Goal: Task Accomplishment & Management: Use online tool/utility

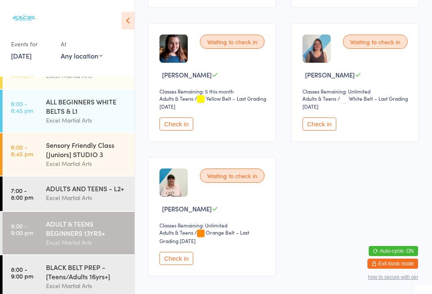
scroll to position [263, 0]
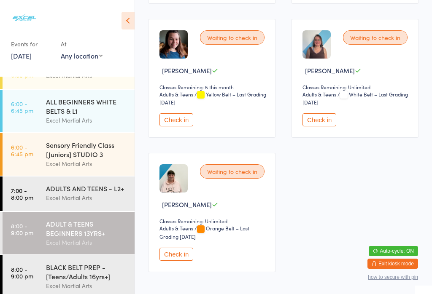
click at [175, 261] on button "Check in" at bounding box center [176, 254] width 34 height 13
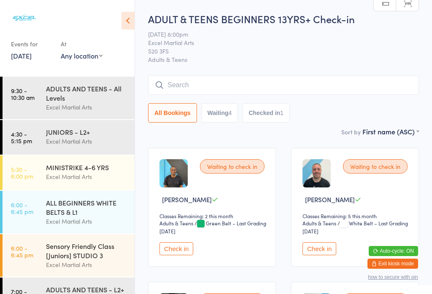
scroll to position [0, 0]
click at [105, 151] on div "JUNIORS - L2+ Excel Martial Arts" at bounding box center [90, 136] width 89 height 33
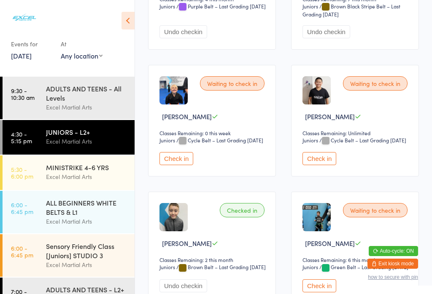
scroll to position [217, 0]
click at [336, 166] on button "Check in" at bounding box center [319, 159] width 34 height 13
click at [302, 153] on button "Check in" at bounding box center [319, 159] width 34 height 13
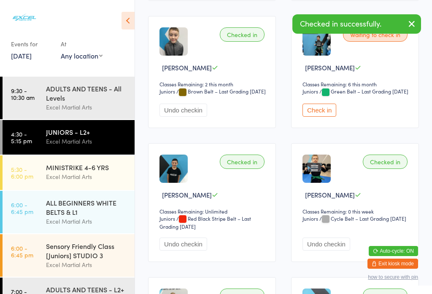
scroll to position [394, 0]
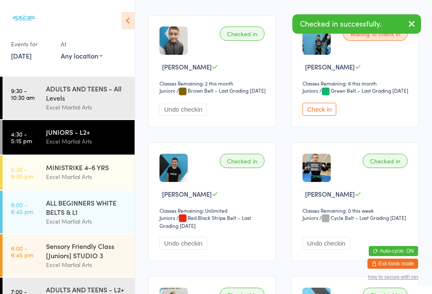
click at [321, 116] on button "Check in" at bounding box center [319, 109] width 34 height 13
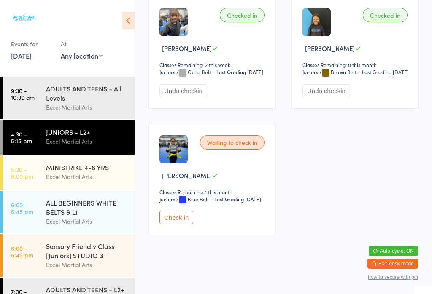
scroll to position [1122, 0]
click at [181, 224] on button "Check in" at bounding box center [176, 217] width 34 height 13
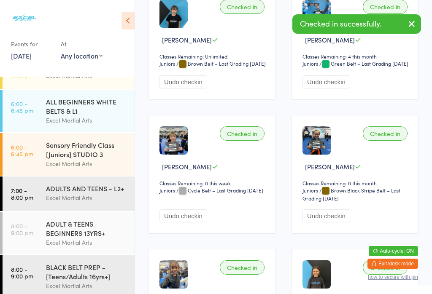
scroll to position [98, 0]
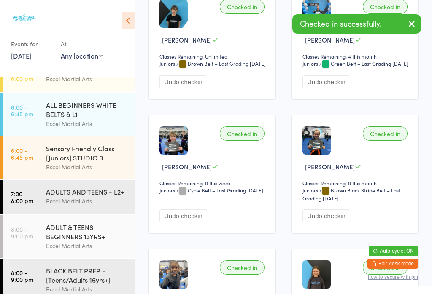
click at [106, 172] on div "Excel Martial Arts" at bounding box center [86, 167] width 81 height 10
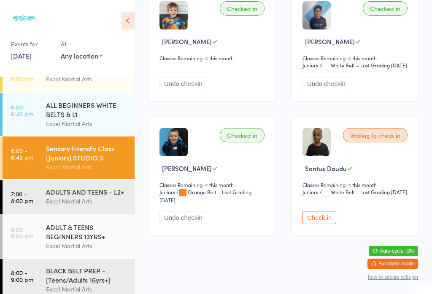
scroll to position [163, 0]
click at [92, 196] on div "ADULTS AND TEENS - L2+" at bounding box center [86, 191] width 81 height 9
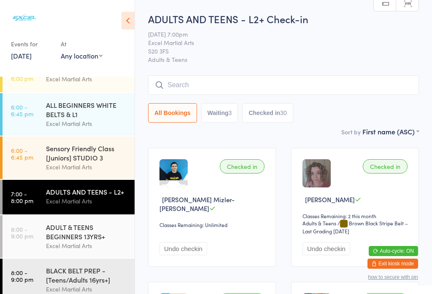
click at [102, 238] on div "ADULT & TEENS BEGINNERS 13YRS+" at bounding box center [86, 232] width 81 height 19
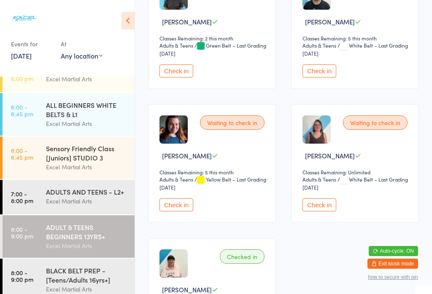
scroll to position [177, 0]
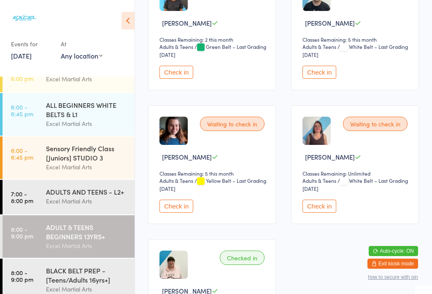
click at [318, 212] on button "Check in" at bounding box center [319, 206] width 34 height 13
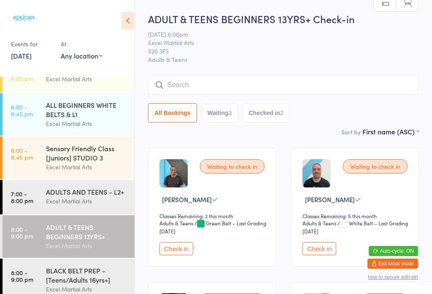
scroll to position [93, 0]
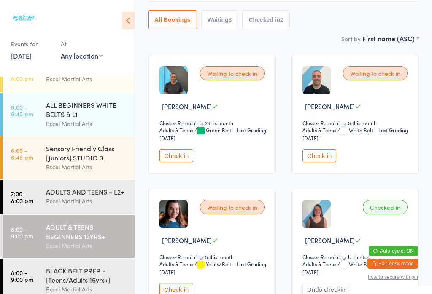
click at [68, 273] on div "BLACK BELT PREP - [Teens/Adults 16yrs+]" at bounding box center [86, 275] width 81 height 19
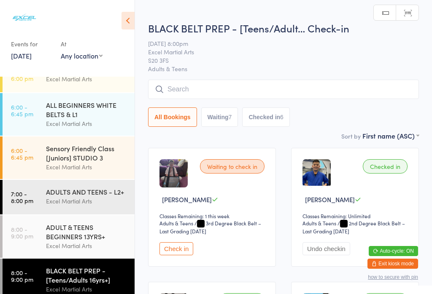
click at [188, 228] on select "Adults & Teens" at bounding box center [182, 224] width 47 height 8
click at [171, 255] on button "Check in" at bounding box center [176, 248] width 34 height 13
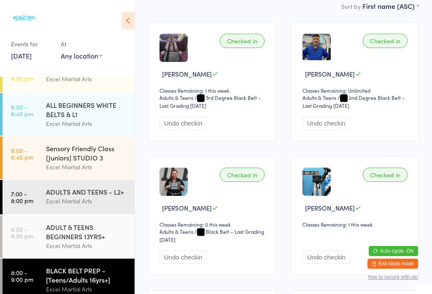
scroll to position [123, 0]
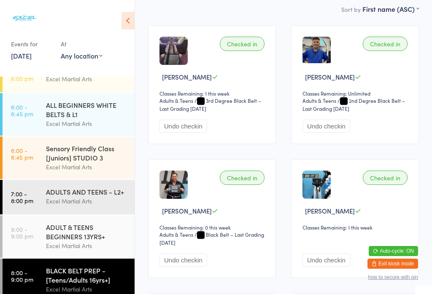
click at [320, 133] on button "Undo checkin" at bounding box center [326, 126] width 48 height 13
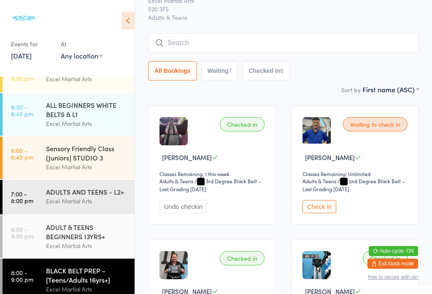
scroll to position [43, 0]
click at [230, 80] on button "Waiting 7" at bounding box center [219, 70] width 37 height 19
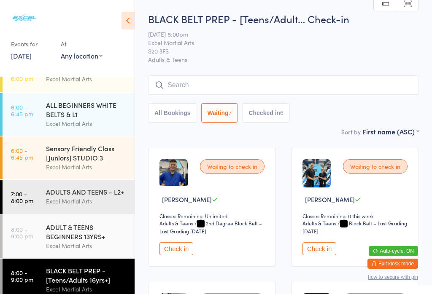
scroll to position [114, 0]
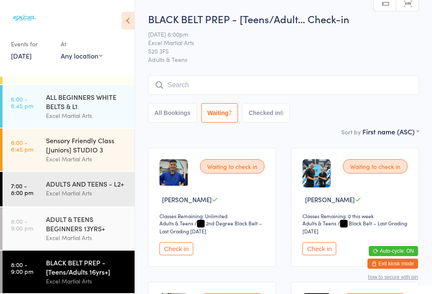
click at [73, 234] on div "Excel Martial Arts" at bounding box center [86, 238] width 81 height 10
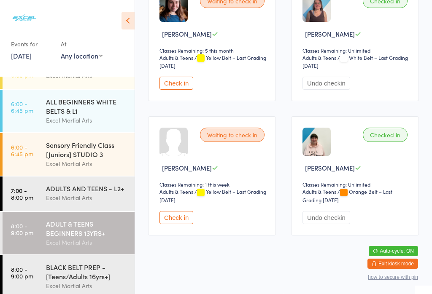
scroll to position [300, 0]
click at [180, 224] on button "Check in" at bounding box center [176, 217] width 34 height 13
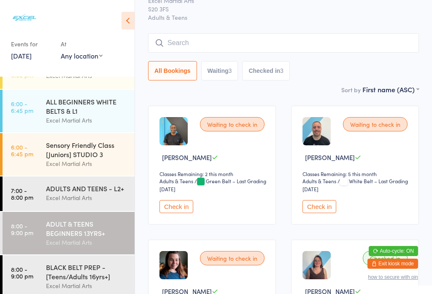
scroll to position [41, 0]
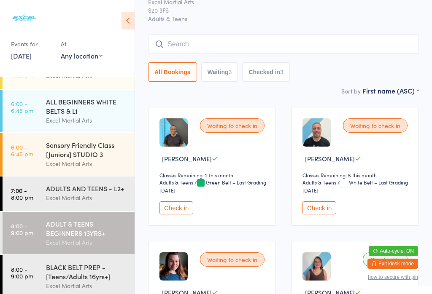
click at [328, 208] on button "Check in" at bounding box center [319, 208] width 34 height 13
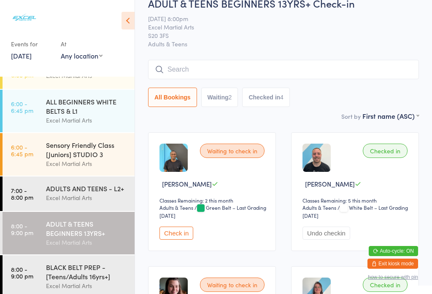
scroll to position [18, 0]
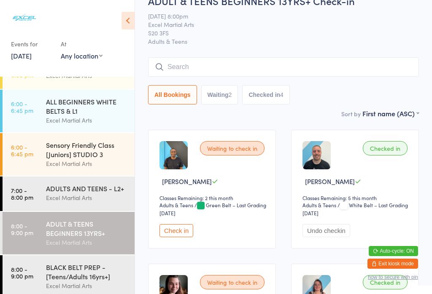
click at [288, 70] on input "search" at bounding box center [283, 66] width 271 height 19
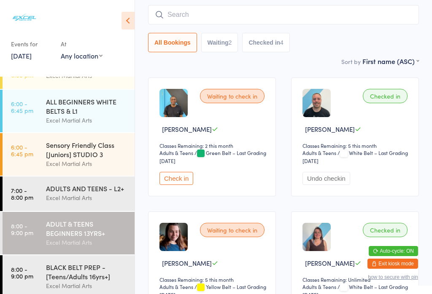
scroll to position [76, 0]
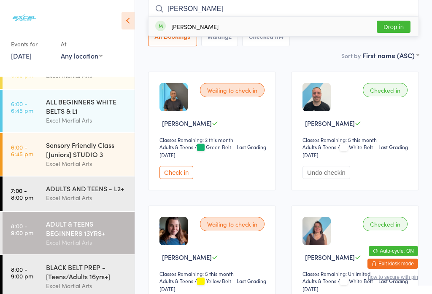
type input "[PERSON_NAME]"
click at [391, 32] on button "Drop in" at bounding box center [393, 27] width 34 height 12
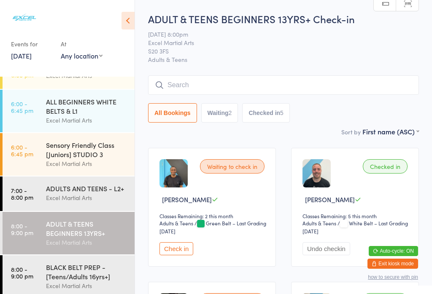
scroll to position [0, 0]
click at [216, 114] on button "Waiting 2" at bounding box center [219, 112] width 37 height 19
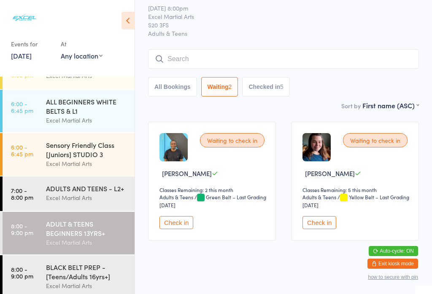
scroll to position [26, 0]
click at [268, 93] on button "Checked in 5" at bounding box center [266, 87] width 48 height 19
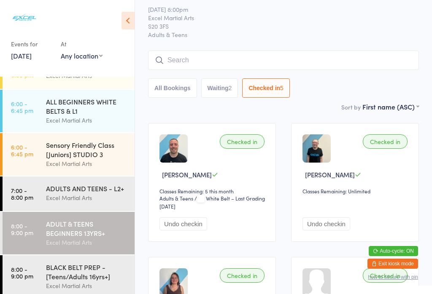
scroll to position [24, 0]
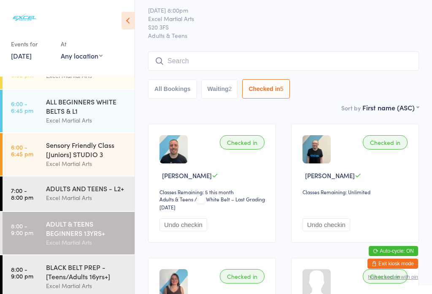
click at [229, 86] on button "Waiting 2" at bounding box center [219, 88] width 37 height 19
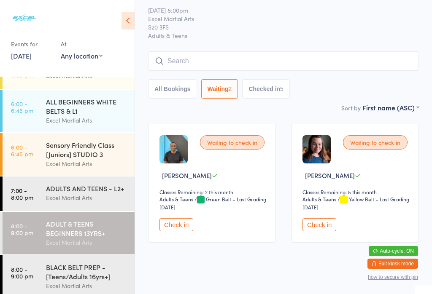
click at [126, 22] on icon at bounding box center [127, 21] width 13 height 18
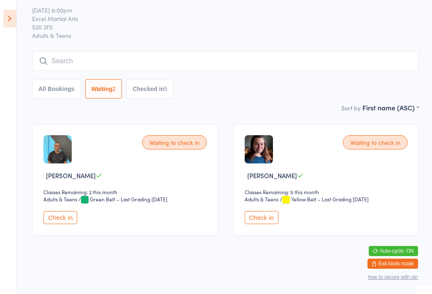
click at [268, 222] on button "Check in" at bounding box center [262, 217] width 34 height 13
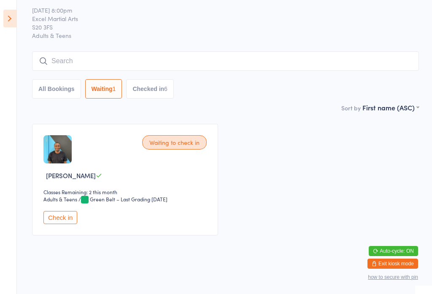
scroll to position [31, 0]
click at [54, 89] on button "All Bookings" at bounding box center [56, 88] width 49 height 19
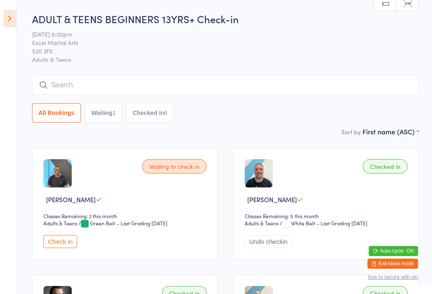
scroll to position [0, 0]
click at [3, 12] on icon at bounding box center [9, 19] width 13 height 18
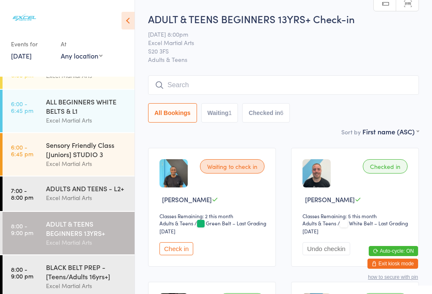
click at [88, 192] on div "ADULTS AND TEENS - L2+" at bounding box center [86, 188] width 81 height 9
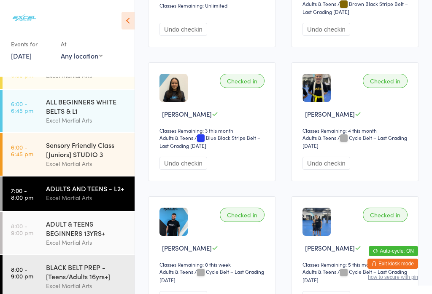
scroll to position [260, 0]
